Goal: Task Accomplishment & Management: Manage account settings

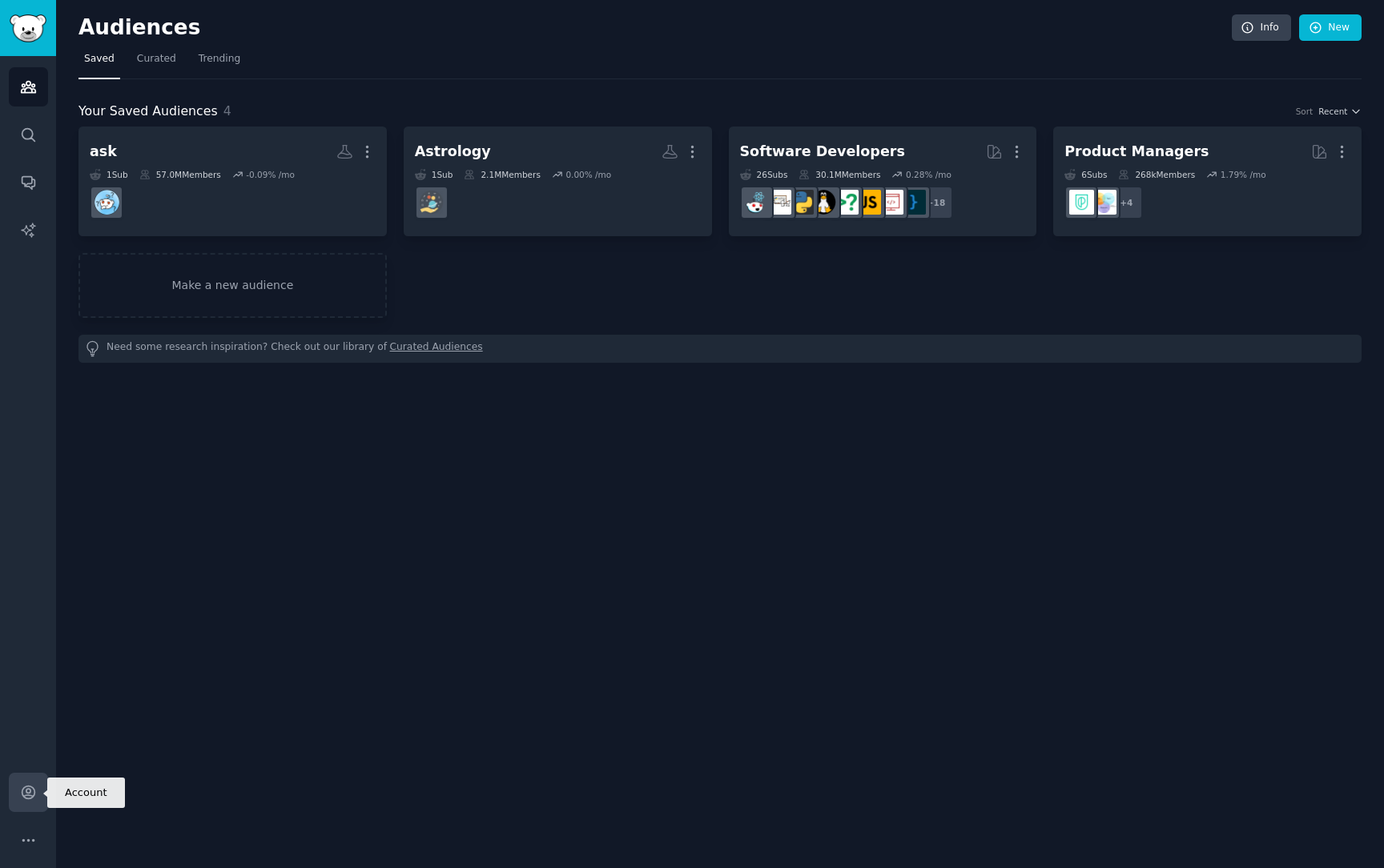
click at [23, 785] on icon "Sidebar" at bounding box center [29, 792] width 17 height 17
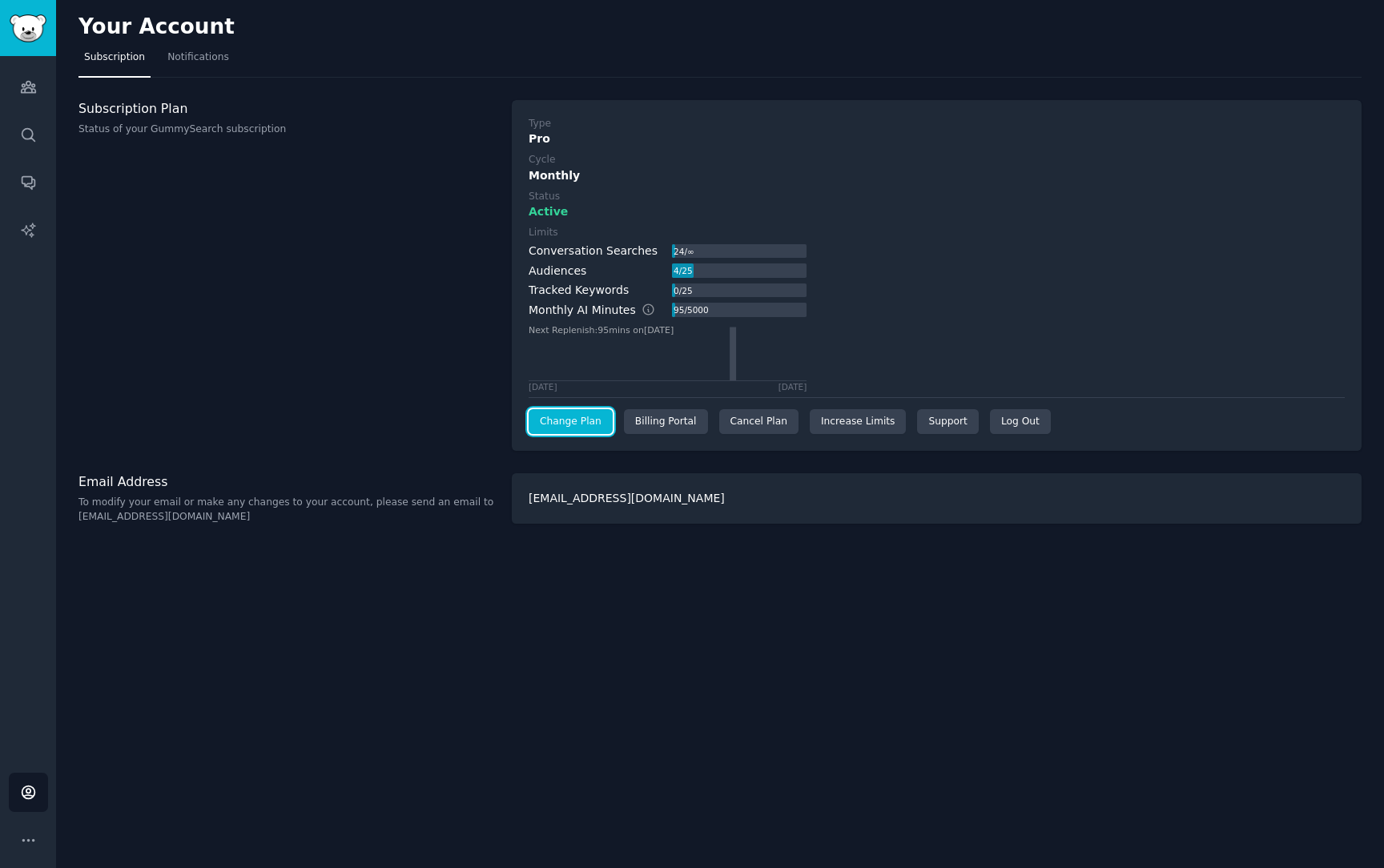
click at [591, 426] on link "Change Plan" at bounding box center [570, 422] width 84 height 26
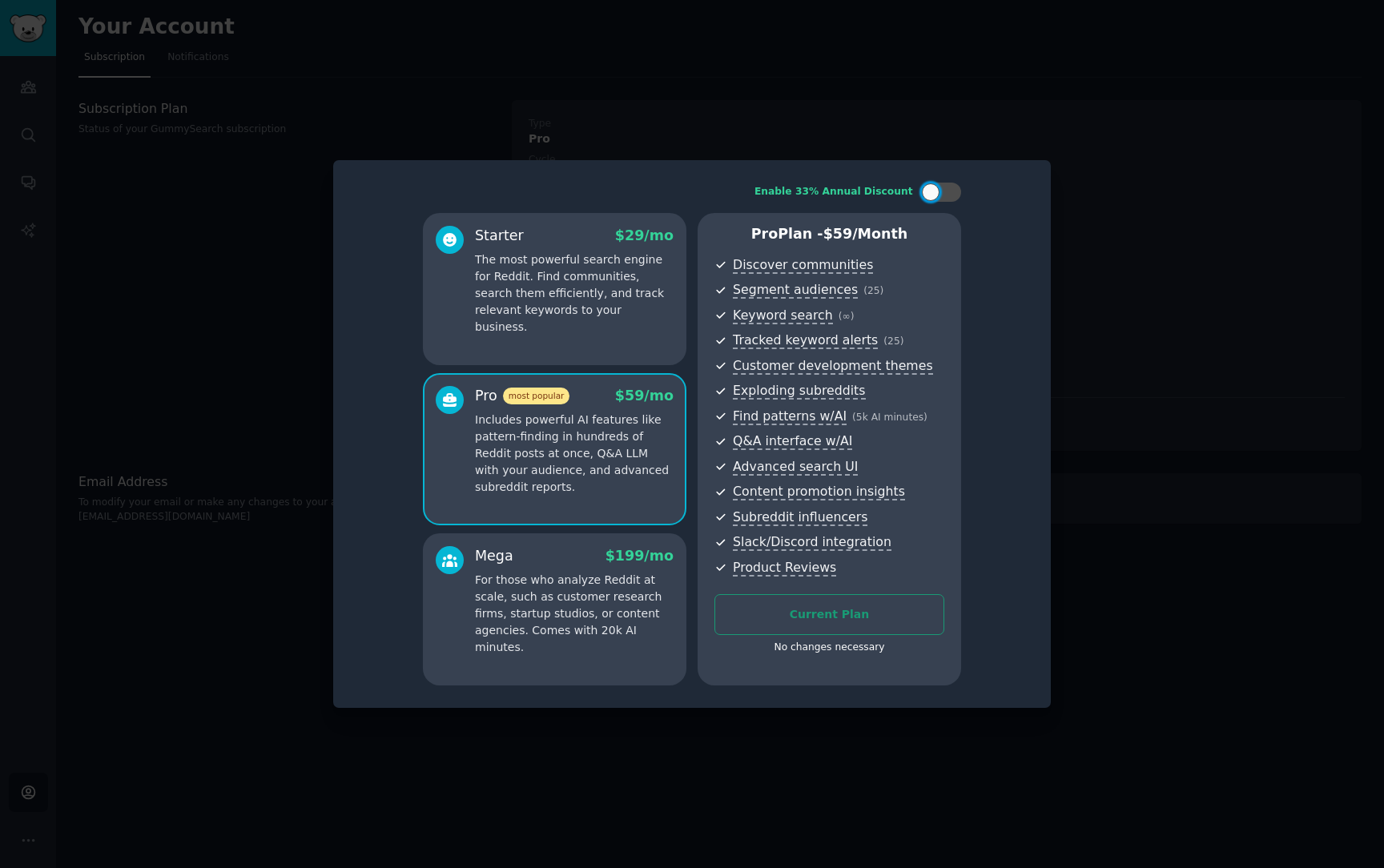
click at [1157, 208] on div at bounding box center [692, 434] width 1384 height 868
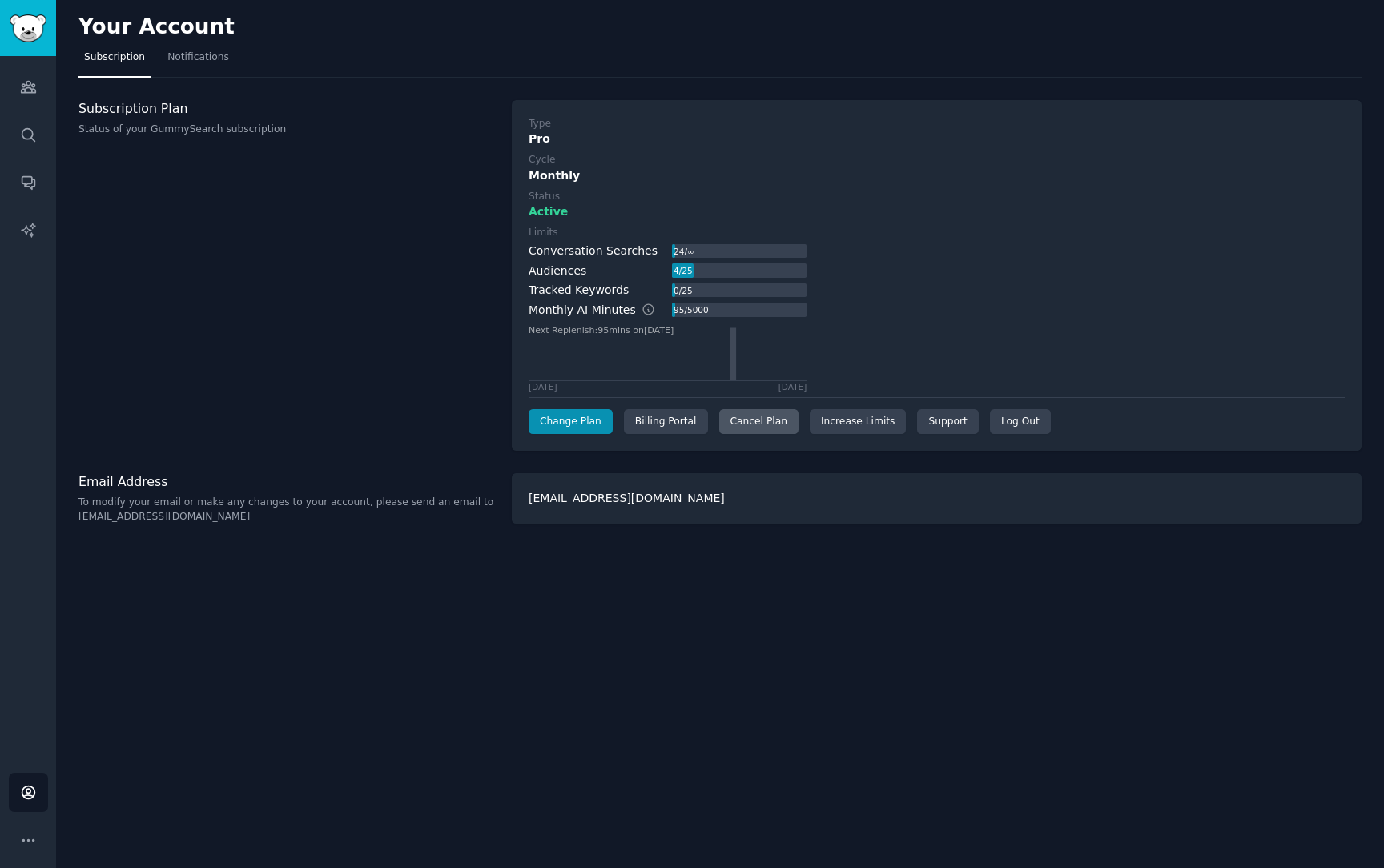
click at [759, 422] on div "Cancel Plan" at bounding box center [759, 422] width 79 height 26
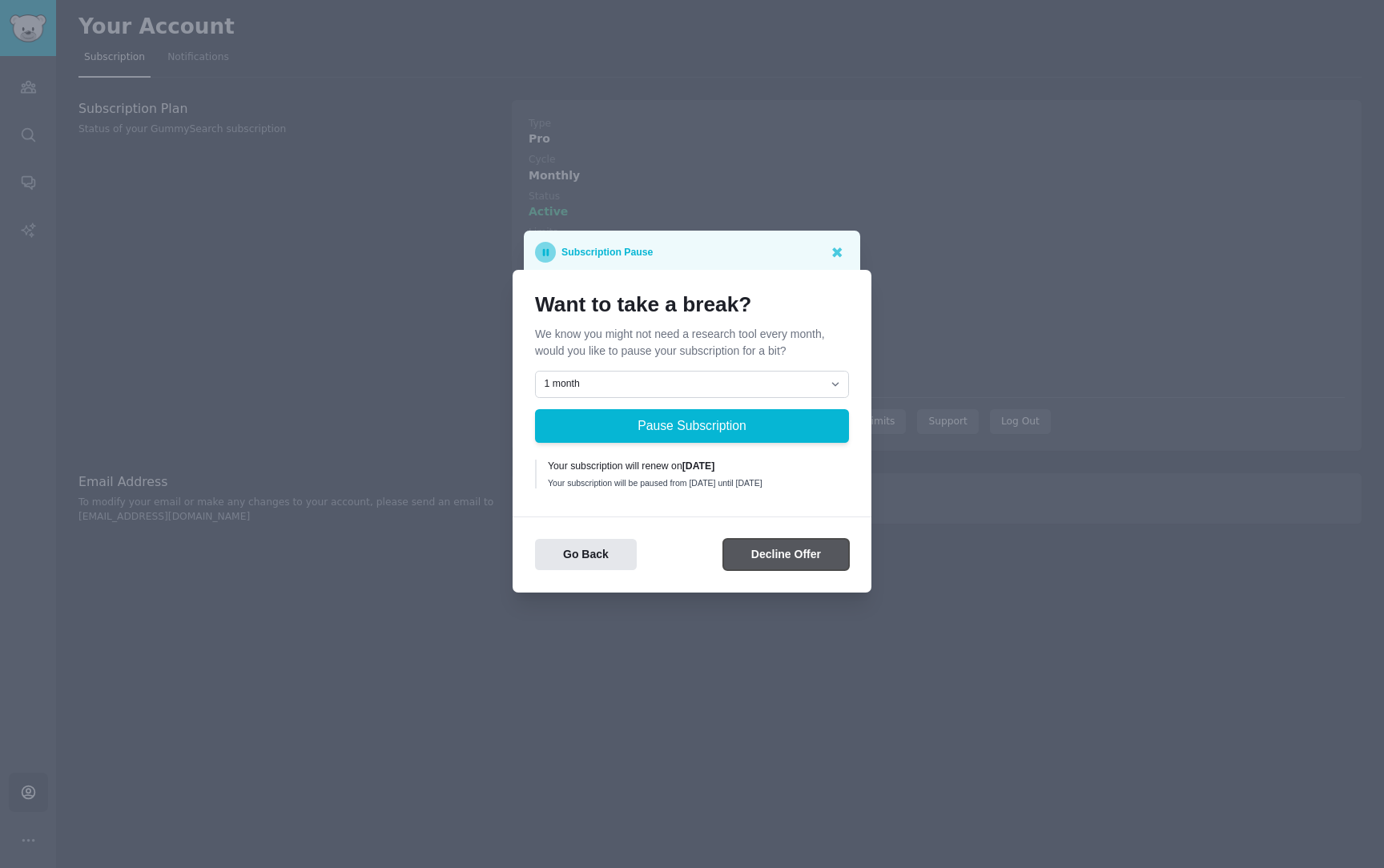
click at [770, 557] on button "Decline Offer" at bounding box center [786, 555] width 126 height 31
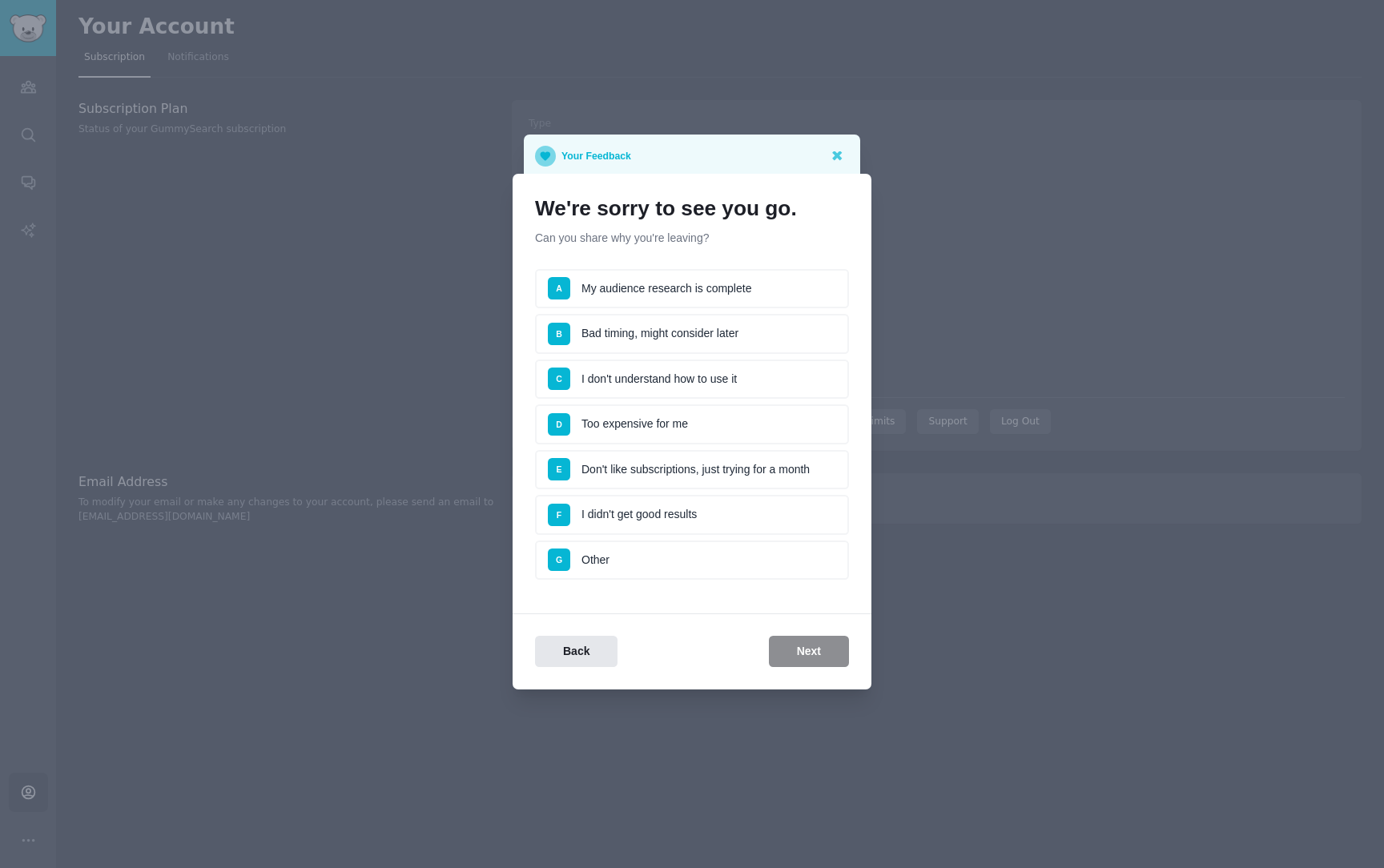
click at [677, 426] on li "D Too expensive for me" at bounding box center [692, 424] width 314 height 40
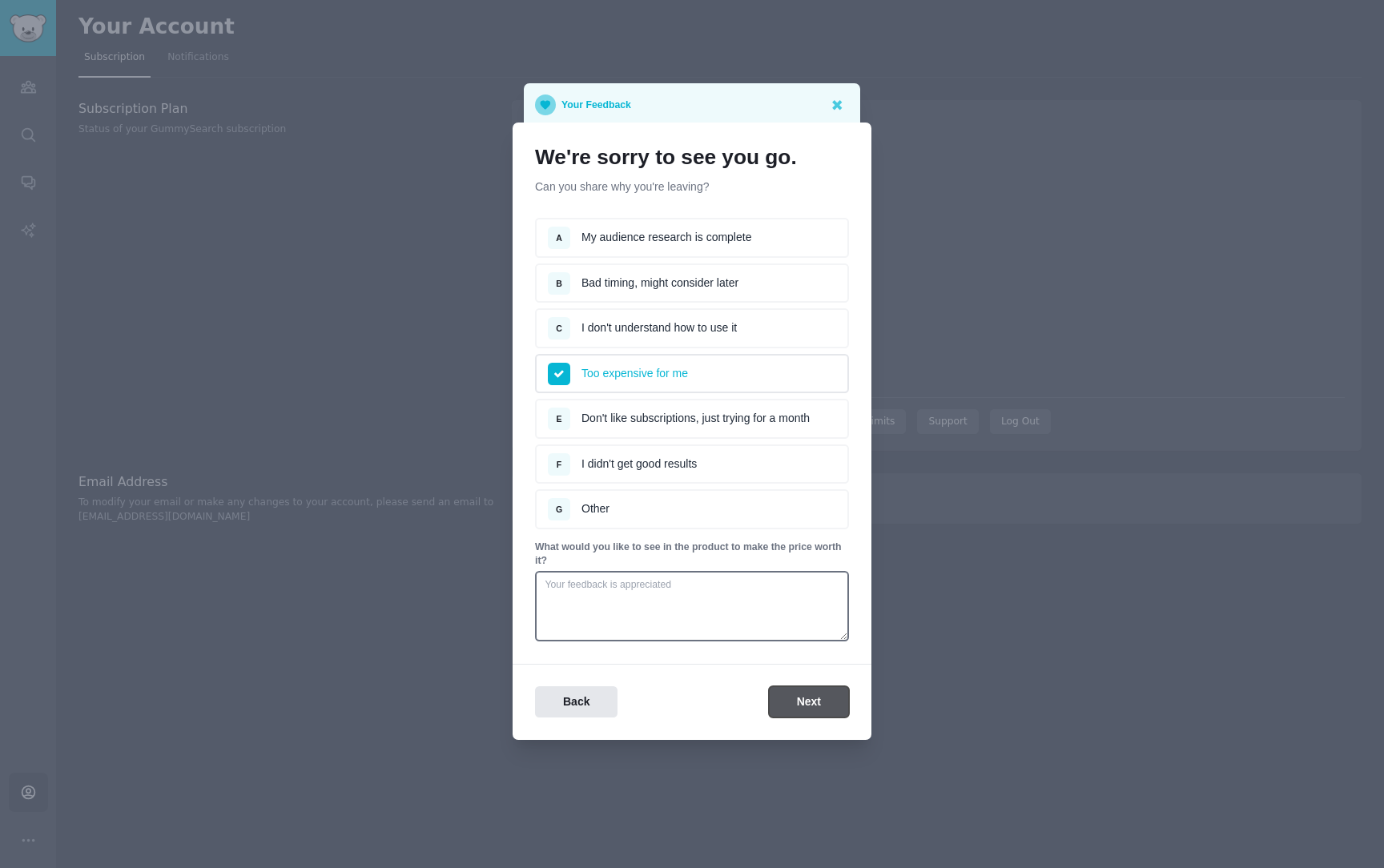
click at [807, 709] on button "Next" at bounding box center [808, 702] width 80 height 31
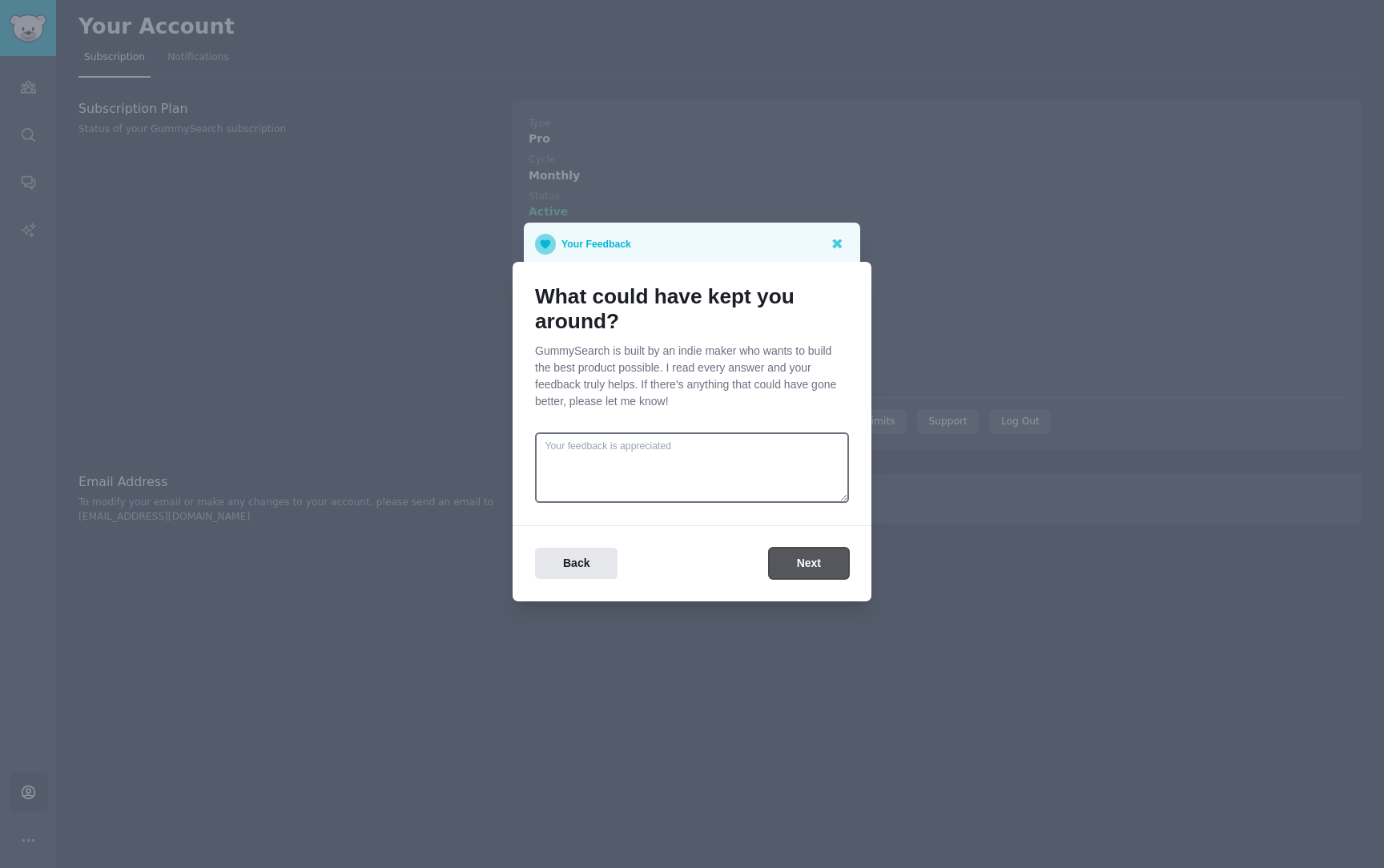
click at [803, 569] on button "Next" at bounding box center [808, 563] width 80 height 31
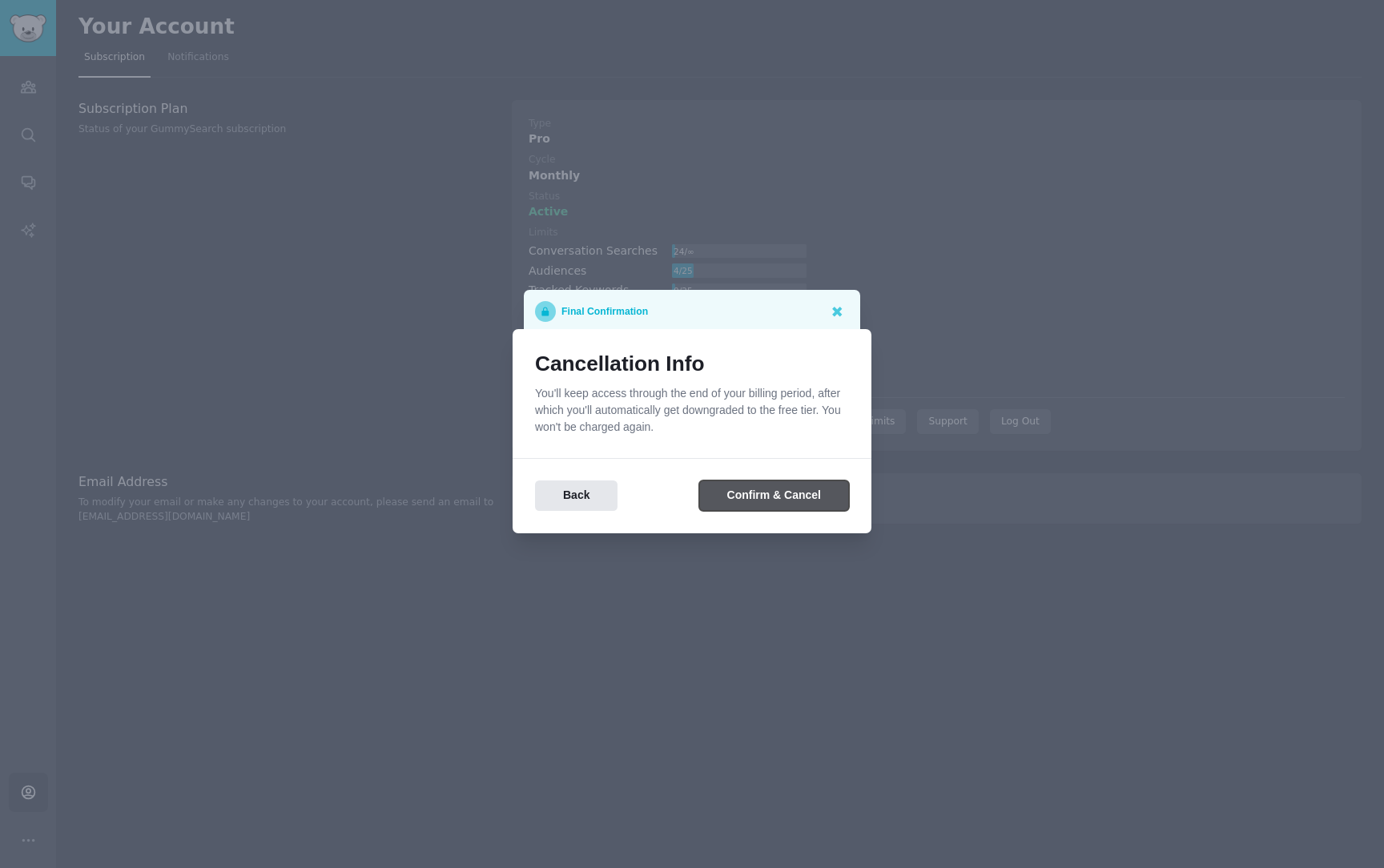
click at [795, 495] on button "Confirm & Cancel" at bounding box center [774, 496] width 150 height 31
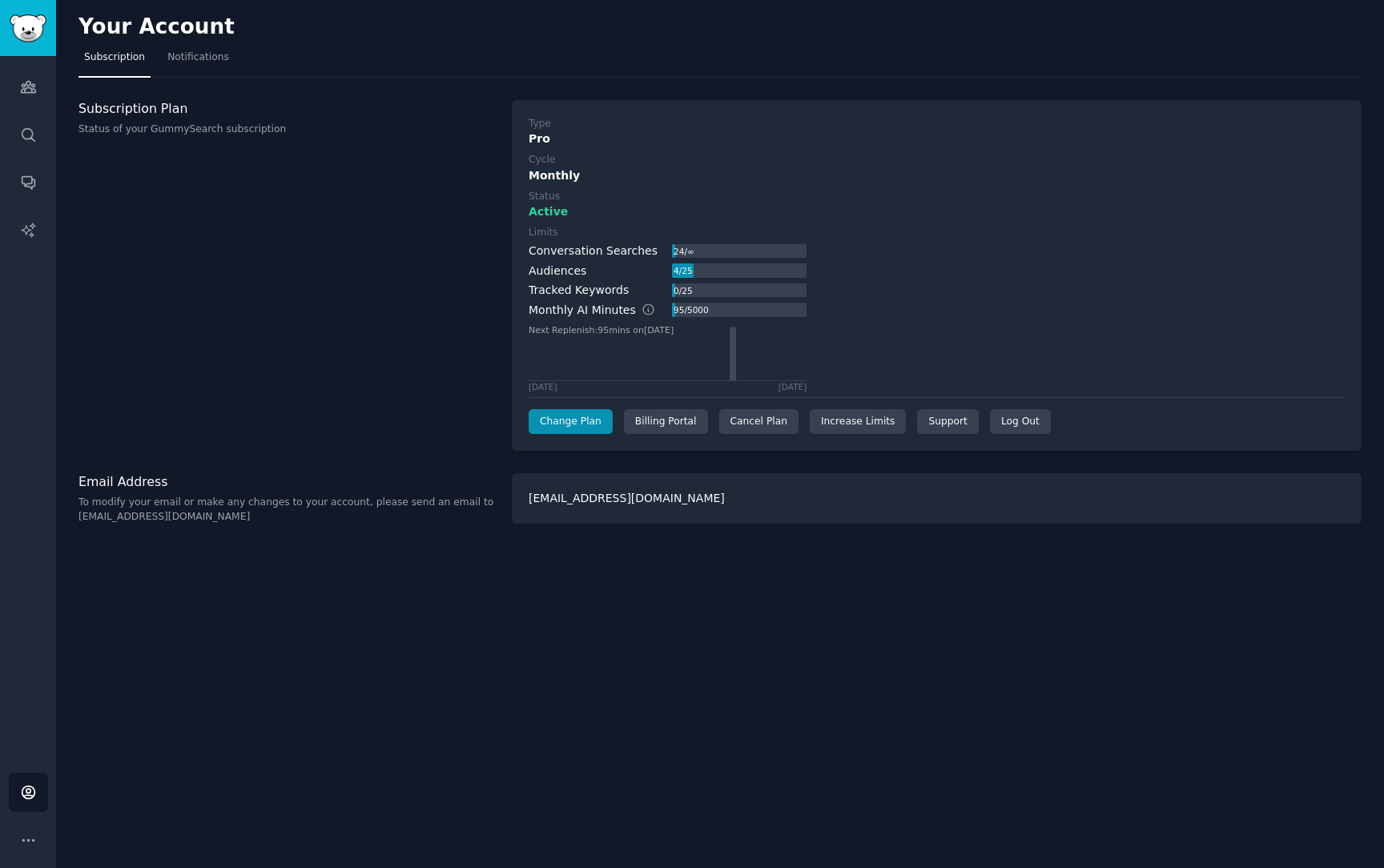
drag, startPoint x: 866, startPoint y: 439, endPoint x: 305, endPoint y: 634, distance: 593.9
click at [827, 439] on div "Type Pro Cycle Monthly Status Active Limits Conversation Searches 24 / ∞ Audien…" at bounding box center [937, 275] width 850 height 352
